Goal: Task Accomplishment & Management: Use online tool/utility

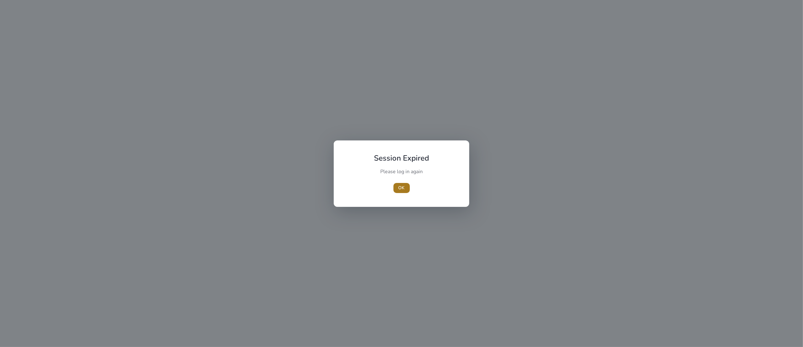
click at [402, 181] on span "button" at bounding box center [401, 187] width 16 height 15
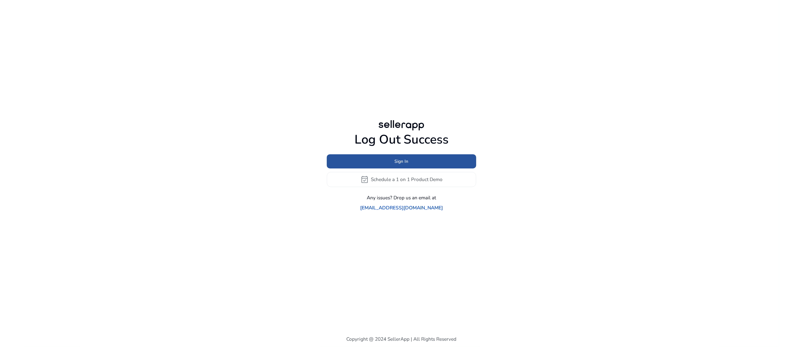
click at [419, 169] on span at bounding box center [401, 160] width 149 height 15
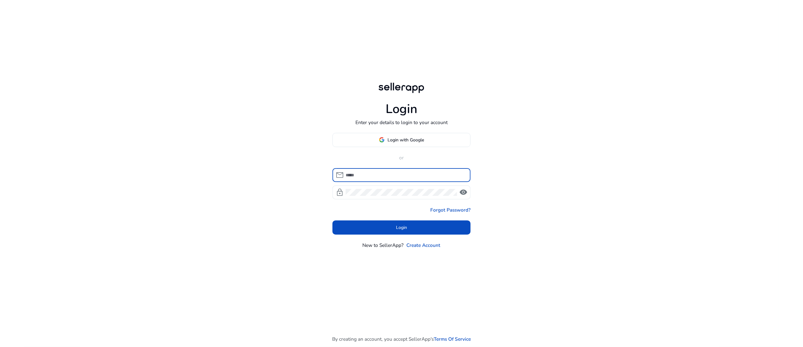
type input "**********"
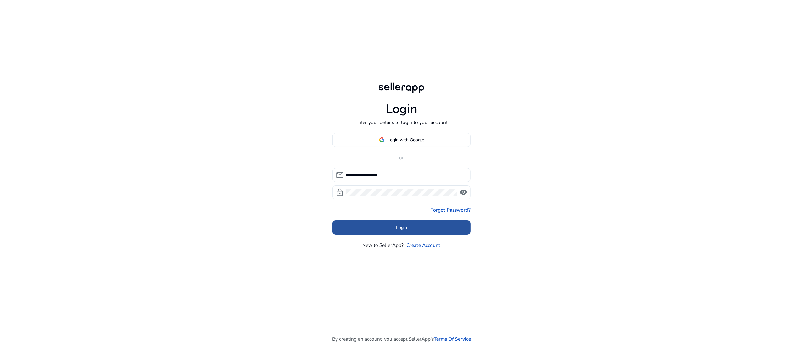
click at [404, 226] on span "Login" at bounding box center [401, 227] width 11 height 7
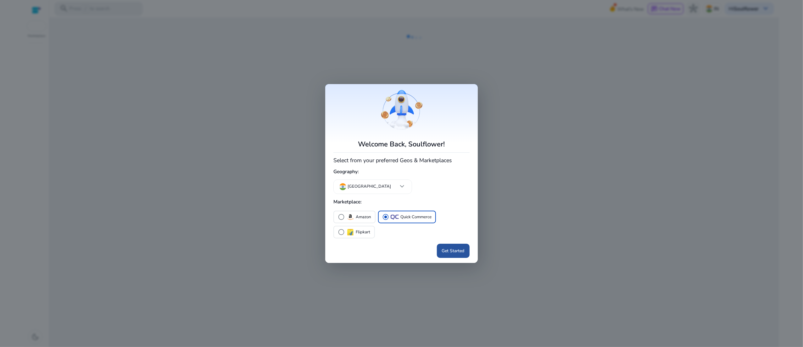
click at [453, 252] on span "Get Started" at bounding box center [453, 250] width 23 height 7
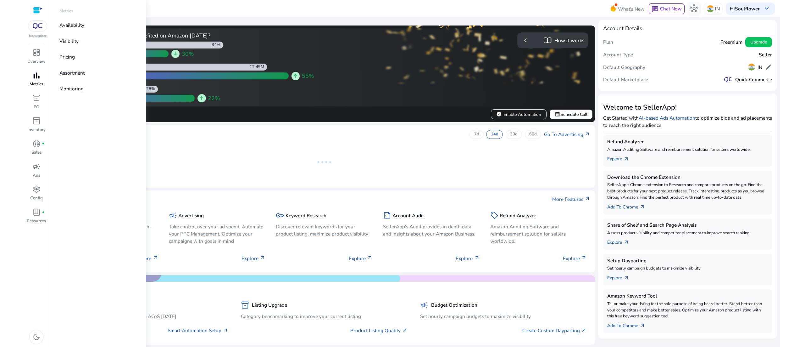
click at [42, 79] on div "bar_chart" at bounding box center [36, 75] width 19 height 11
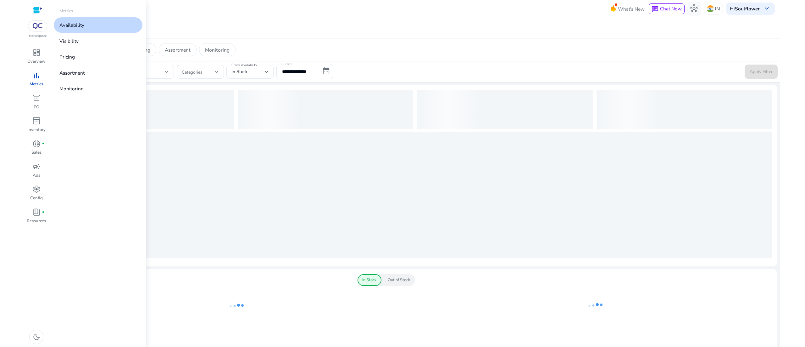
click at [83, 25] on p "Availability" at bounding box center [71, 24] width 25 height 7
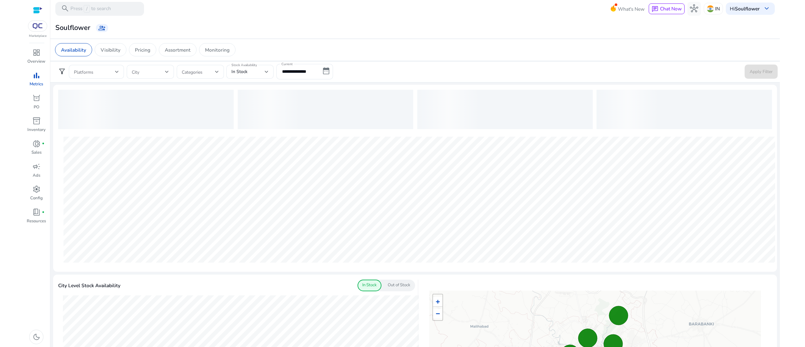
click at [772, 245] on div at bounding box center [419, 199] width 722 height 134
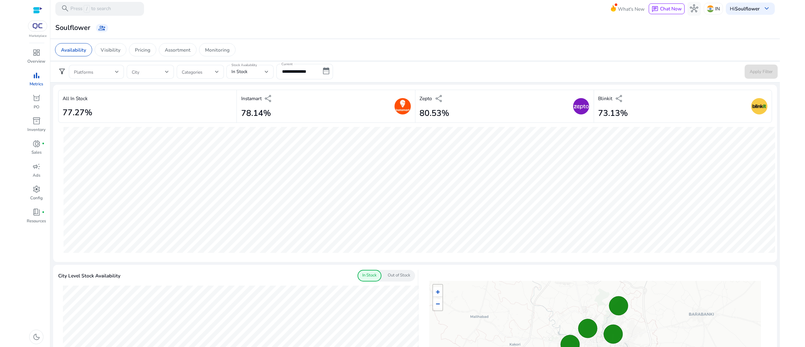
scroll to position [303, 0]
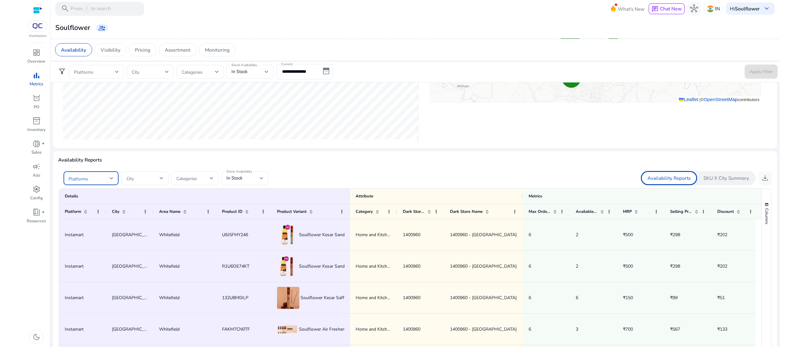
click at [104, 181] on span at bounding box center [89, 178] width 41 height 7
click at [67, 213] on mat-option "Instamart" at bounding box center [91, 210] width 55 height 15
click at [241, 179] on div at bounding box center [402, 173] width 805 height 347
click at [241, 179] on span "In Stock" at bounding box center [234, 178] width 16 height 6
click at [253, 230] on mat-option "Out of Stock" at bounding box center [244, 226] width 47 height 15
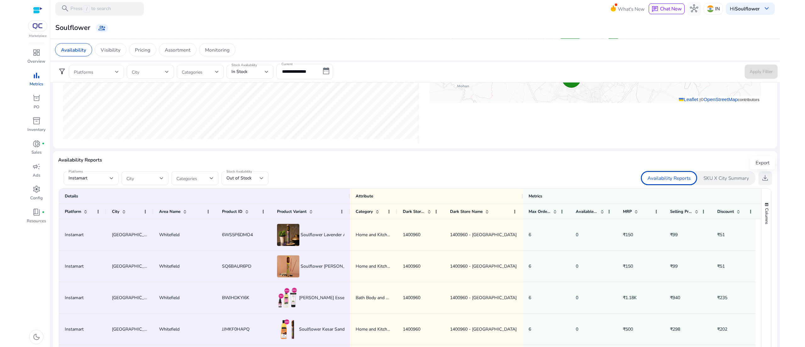
click at [766, 180] on span "download" at bounding box center [765, 178] width 8 height 8
